Goal: Information Seeking & Learning: Understand process/instructions

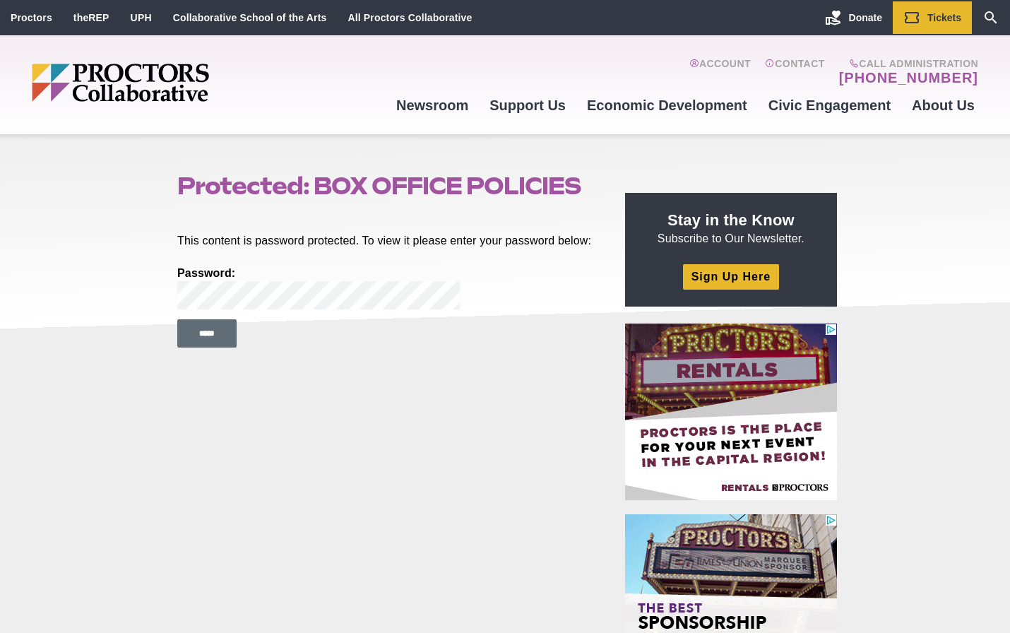
click at [192, 347] on input "*****" at bounding box center [206, 333] width 59 height 28
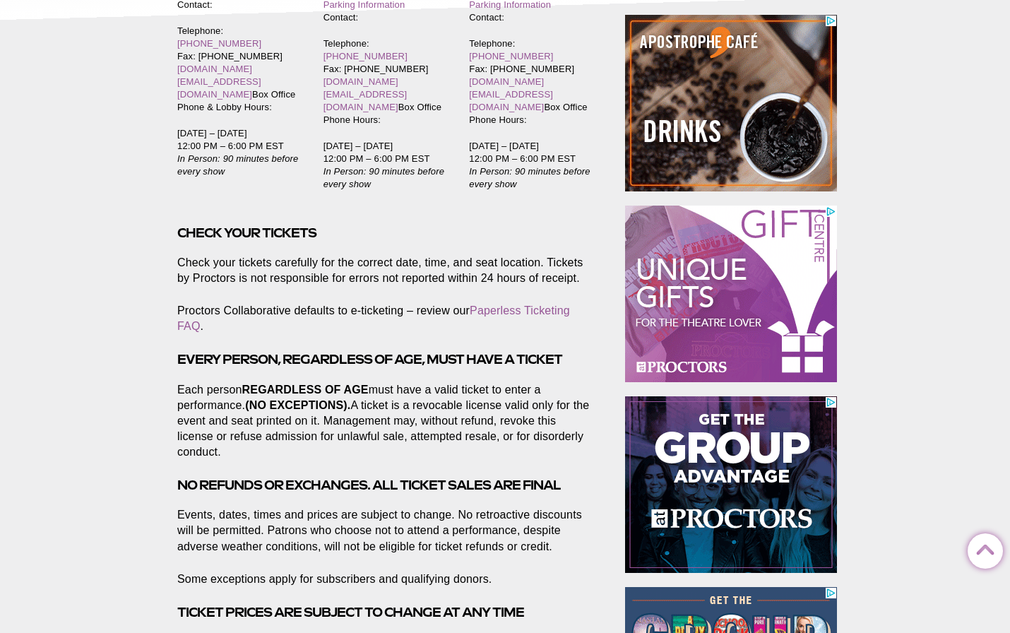
scroll to position [346, 0]
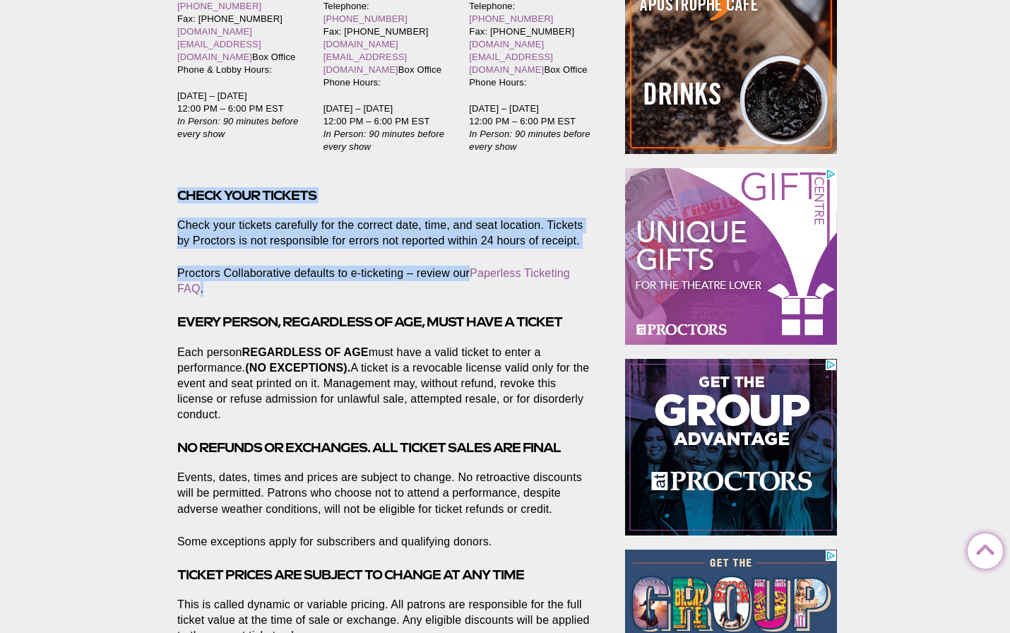
drag, startPoint x: 180, startPoint y: 159, endPoint x: 593, endPoint y: 252, distance: 422.8
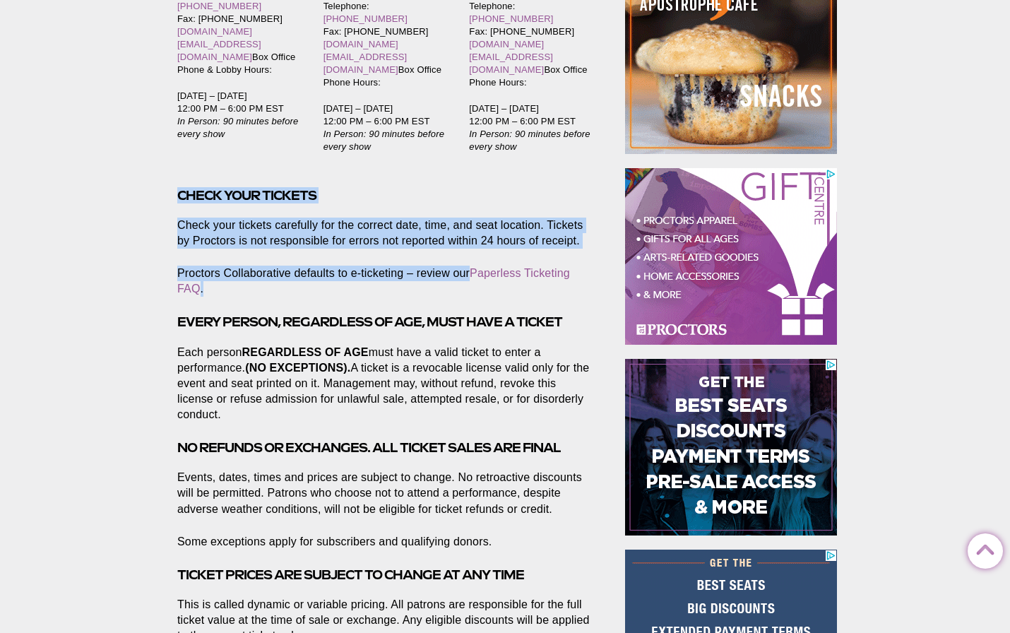
copy section "CHECK YOUR TICKETS Check your tickets carefully for the correct date, time, and…"
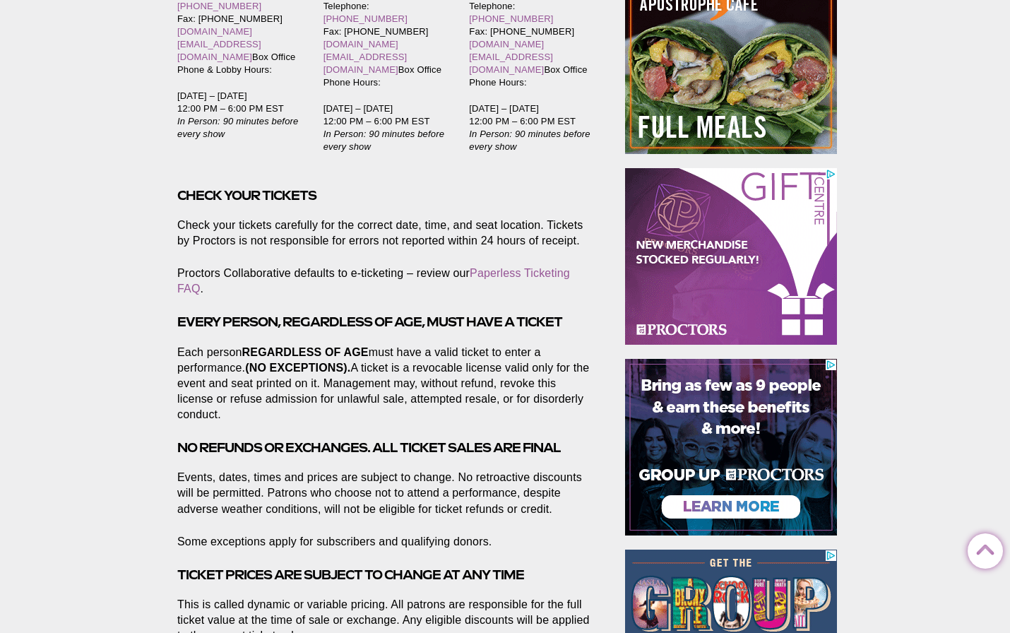
click at [480, 266] on p "Proctors Collaborative defaults to e-ticketing – review our Paperless Ticketing…" at bounding box center [384, 281] width 415 height 31
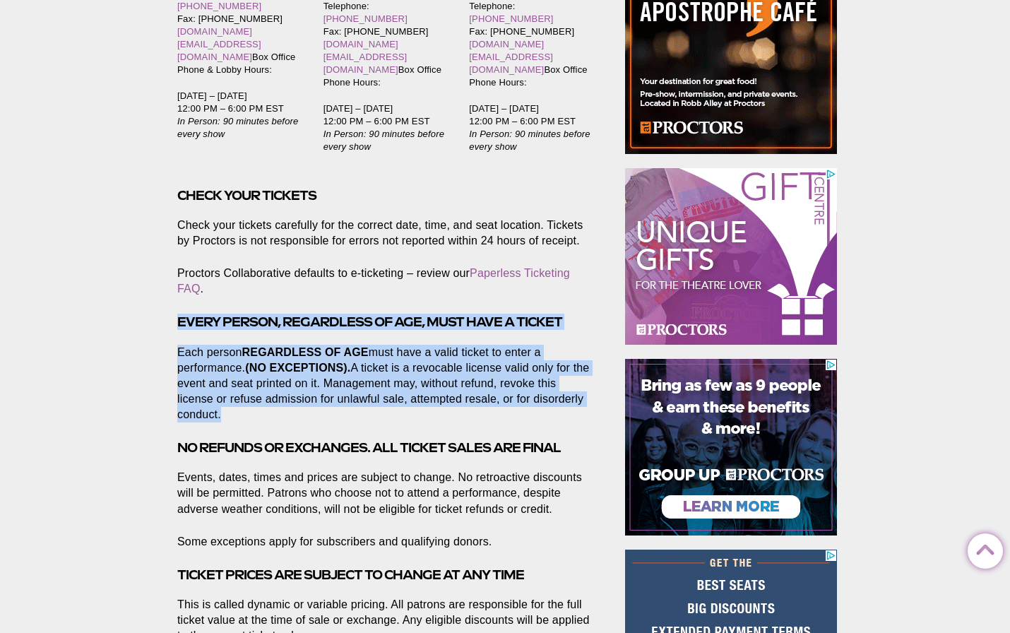
drag, startPoint x: 177, startPoint y: 285, endPoint x: 235, endPoint y: 368, distance: 101.5
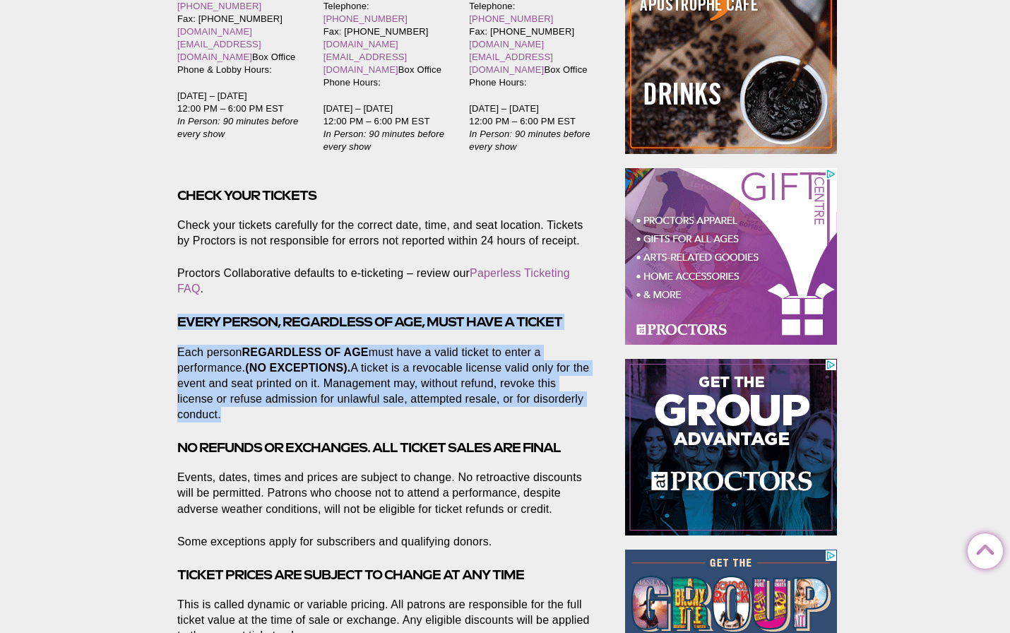
drag, startPoint x: 228, startPoint y: 380, endPoint x: 162, endPoint y: 274, distance: 124.6
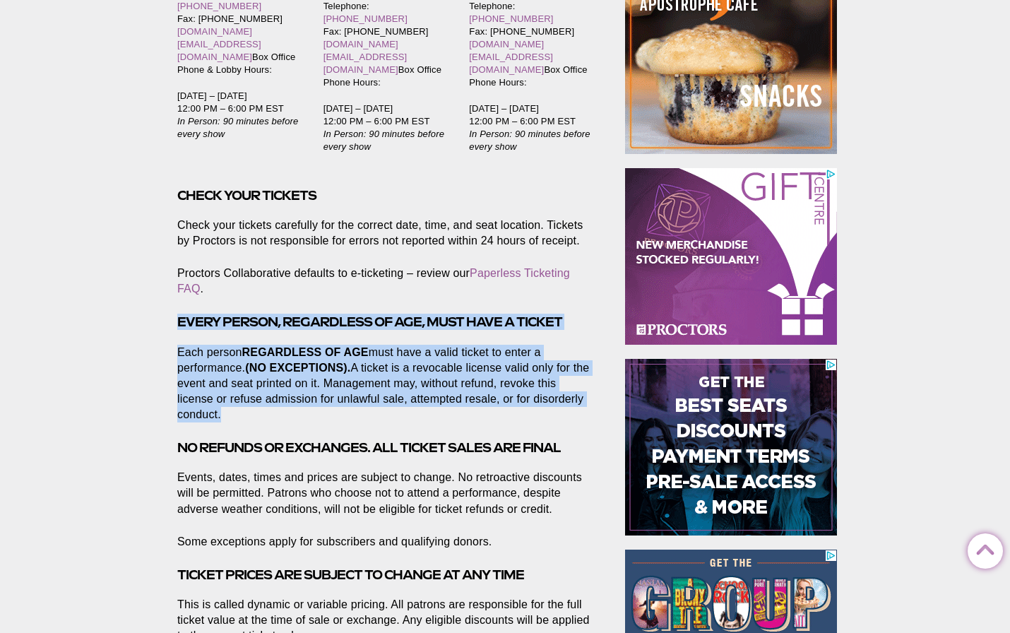
copy section "EVERY PERSON, REGARDLESS OF AGE, MUST HAVE A TICKET Each person REGARDLESS OF A…"
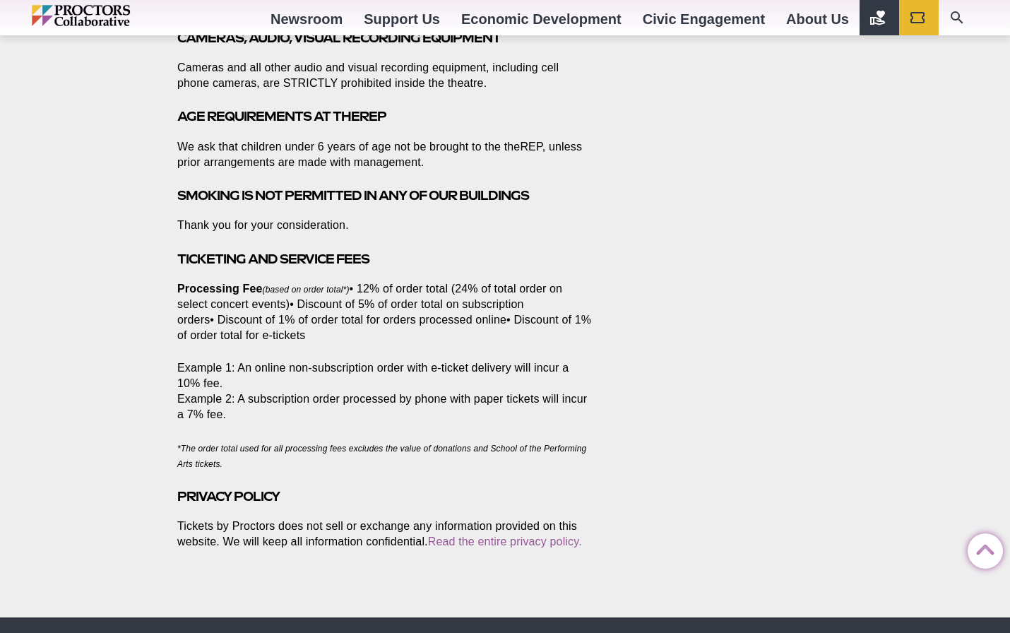
scroll to position [1900, 0]
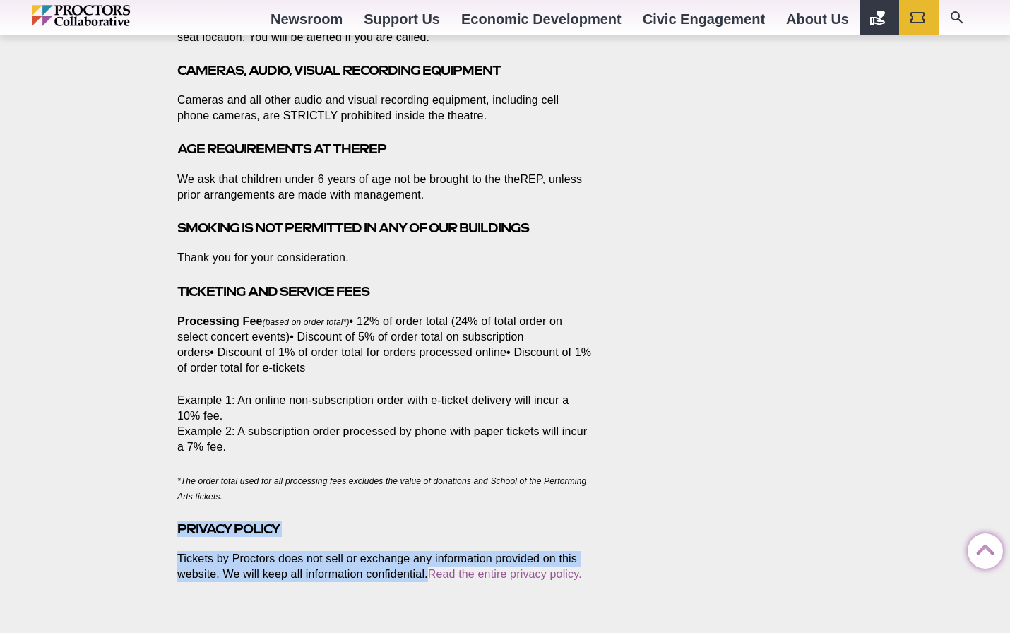
drag, startPoint x: 177, startPoint y: 492, endPoint x: 399, endPoint y: 531, distance: 225.8
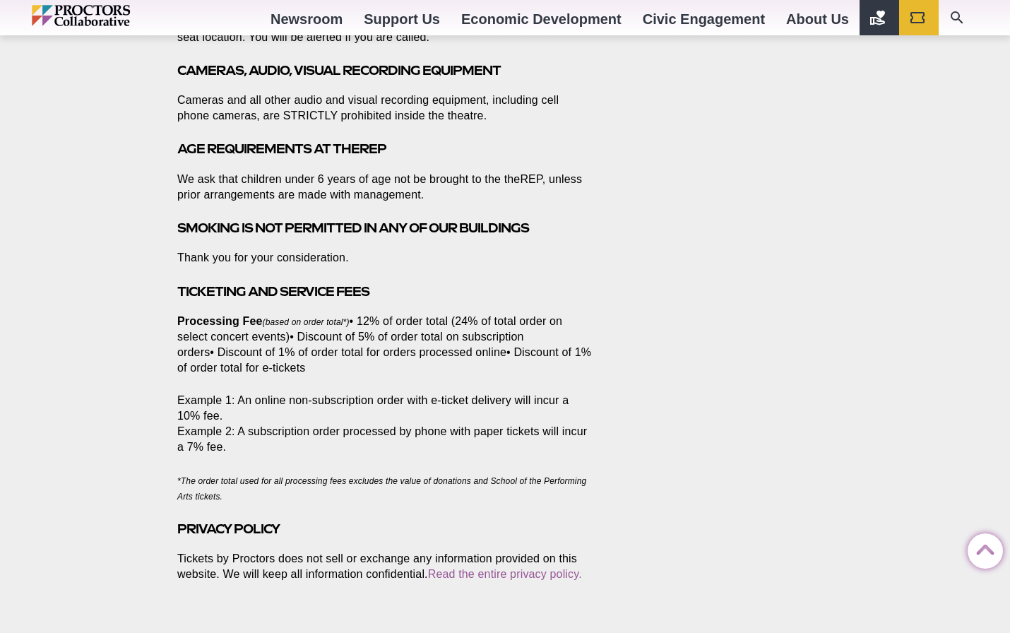
click at [393, 599] on footer at bounding box center [388, 616] width 444 height 34
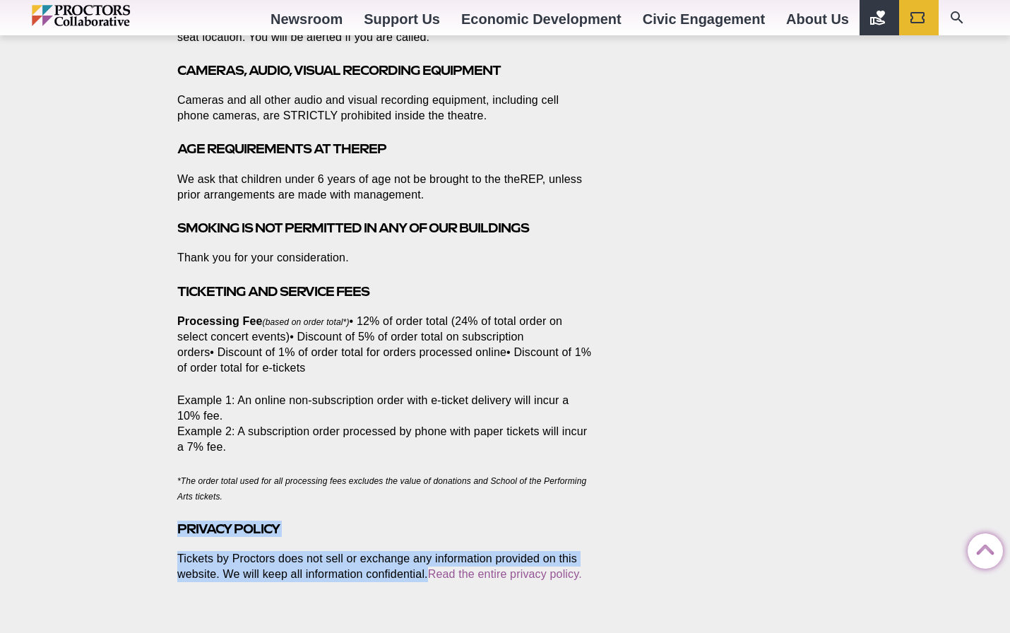
drag, startPoint x: 430, startPoint y: 537, endPoint x: 172, endPoint y: 493, distance: 262.3
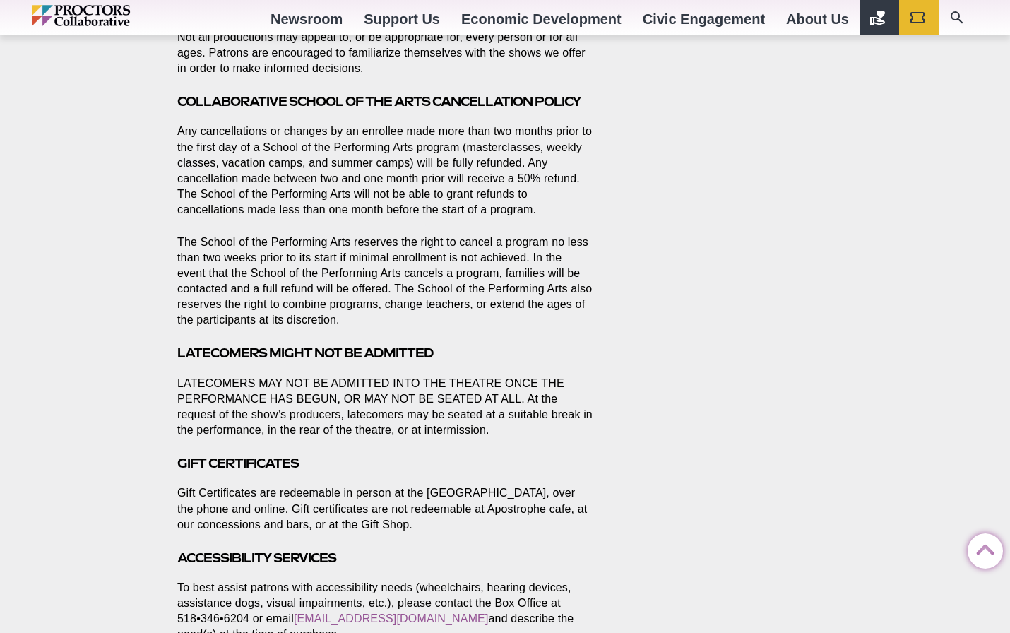
scroll to position [1001, 0]
